Goal: Task Accomplishment & Management: Use online tool/utility

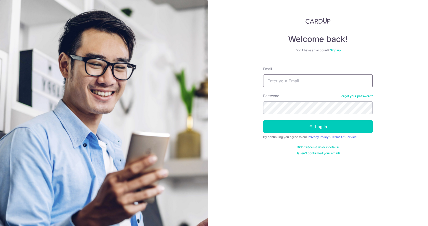
click at [317, 84] on input "Email" at bounding box center [317, 81] width 109 height 13
type input "admin@ada.com.sg"
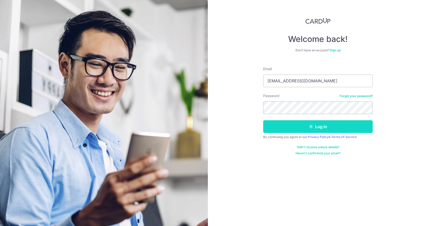
click at [274, 130] on button "Log in" at bounding box center [317, 126] width 109 height 13
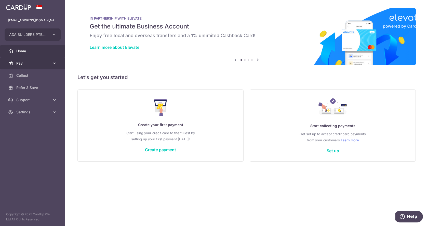
click at [42, 64] on span "Pay" at bounding box center [33, 63] width 34 height 5
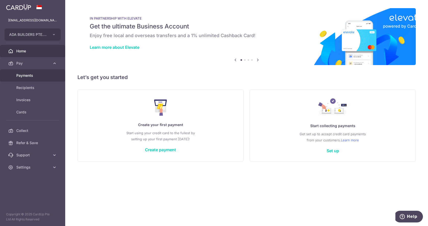
click at [40, 78] on link "Payments" at bounding box center [32, 75] width 65 height 12
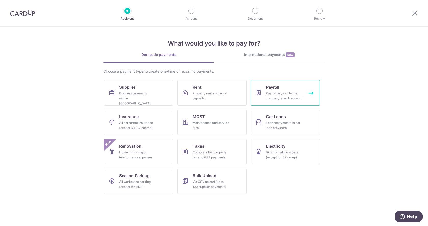
click at [278, 96] on div "Payroll pay-out to the company's bank account" at bounding box center [284, 96] width 37 height 10
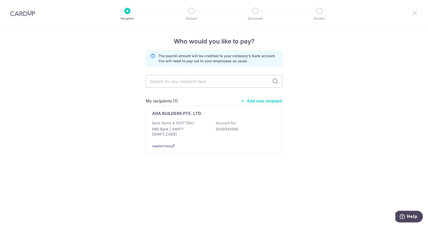
click at [413, 15] on icon at bounding box center [414, 13] width 6 height 6
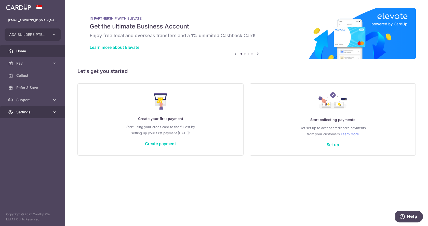
click at [45, 111] on span "Settings" at bounding box center [33, 112] width 34 height 5
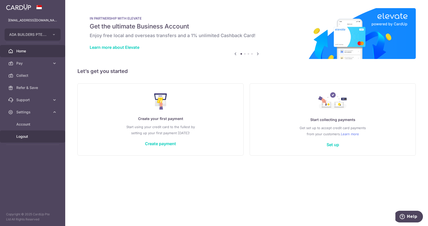
click at [29, 136] on span "Logout" at bounding box center [33, 136] width 34 height 5
